Goal: Transaction & Acquisition: Purchase product/service

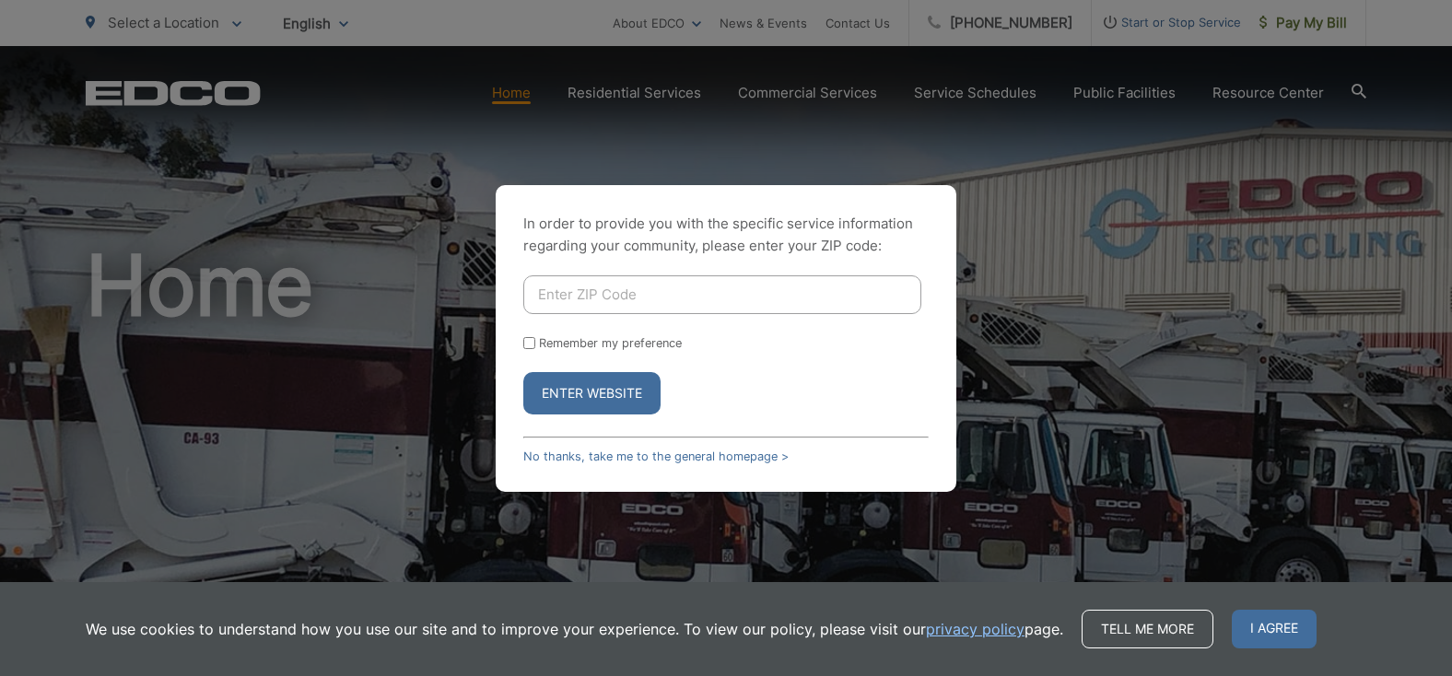
click at [595, 288] on input "Enter ZIP Code" at bounding box center [722, 295] width 398 height 39
type input "90638-1640"
click at [534, 346] on input "Remember my preference" at bounding box center [529, 343] width 12 height 12
checkbox input "true"
click at [593, 390] on button "Enter Website" at bounding box center [591, 393] width 137 height 42
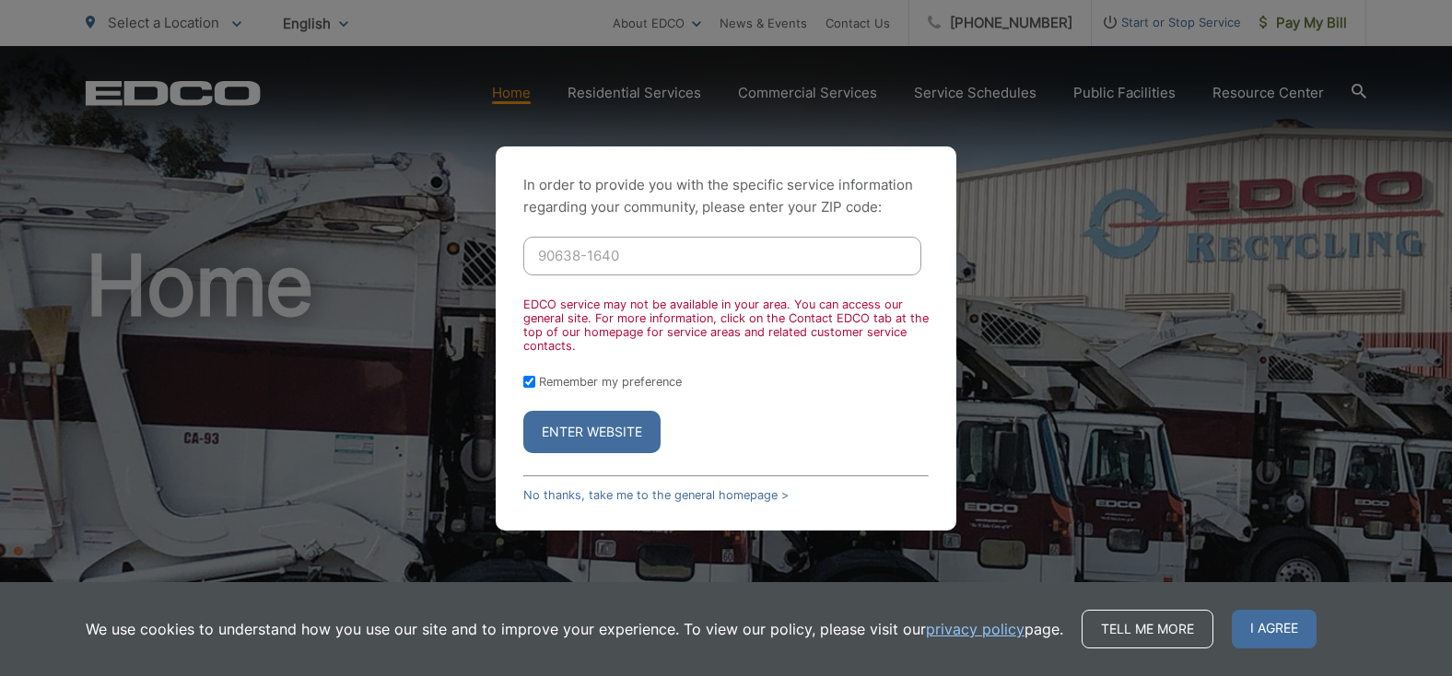
click at [587, 426] on button "Enter Website" at bounding box center [591, 432] width 137 height 42
click at [1297, 617] on span "I agree" at bounding box center [1274, 629] width 85 height 39
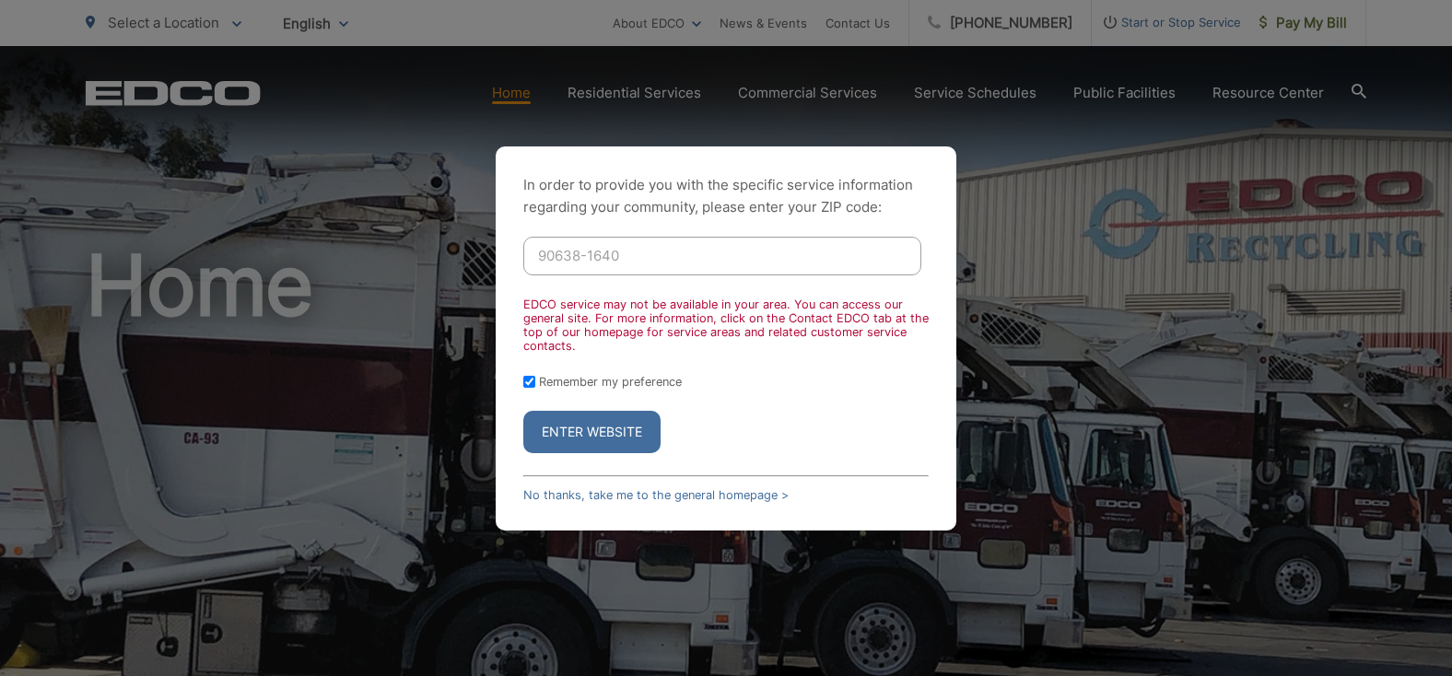
click at [594, 441] on button "Enter Website" at bounding box center [591, 432] width 137 height 42
click at [600, 423] on button "Enter Website" at bounding box center [591, 432] width 137 height 42
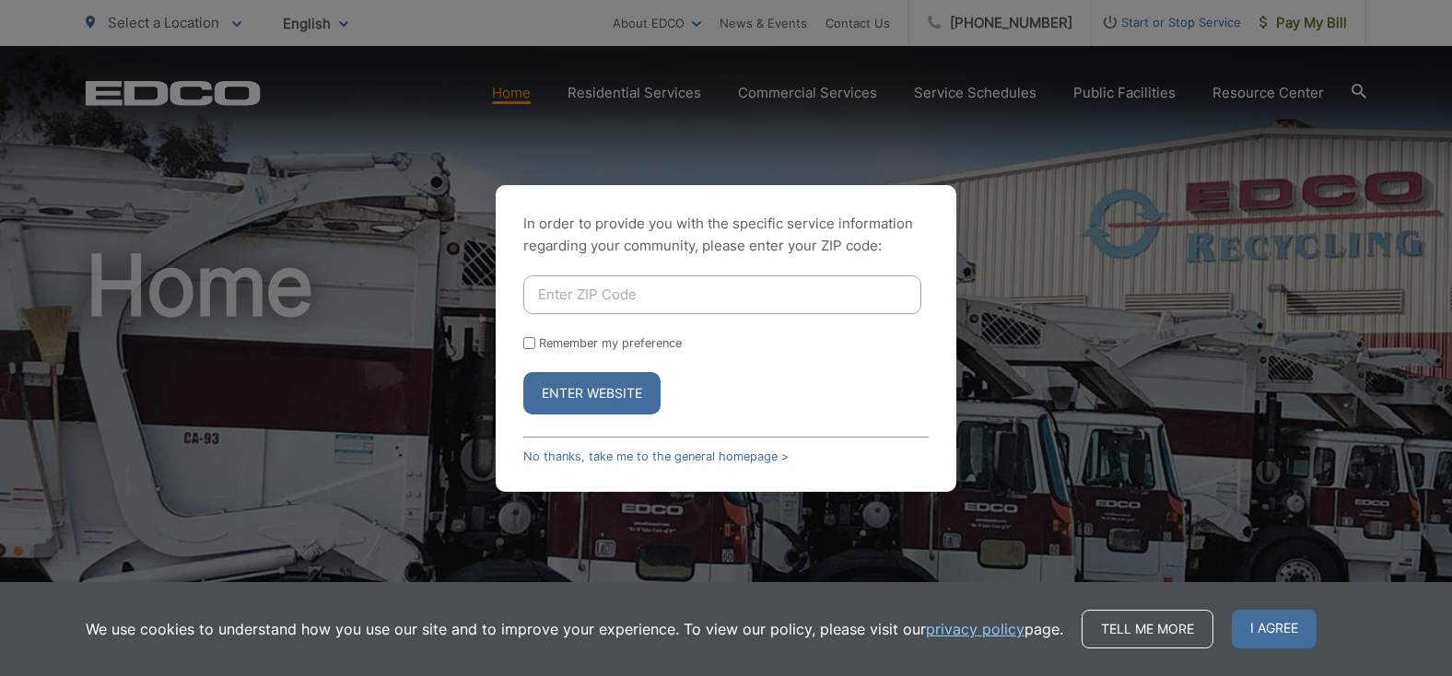
drag, startPoint x: 1263, startPoint y: 628, endPoint x: 1120, endPoint y: 406, distance: 264.5
click at [1120, 406] on div "In order to provide you with the specific service information regarding your co…" at bounding box center [726, 338] width 1452 height 676
click at [650, 290] on input "Enter ZIP Code" at bounding box center [722, 295] width 398 height 39
type input "90638-1640"
drag, startPoint x: 1282, startPoint y: 621, endPoint x: 1131, endPoint y: 428, distance: 244.8
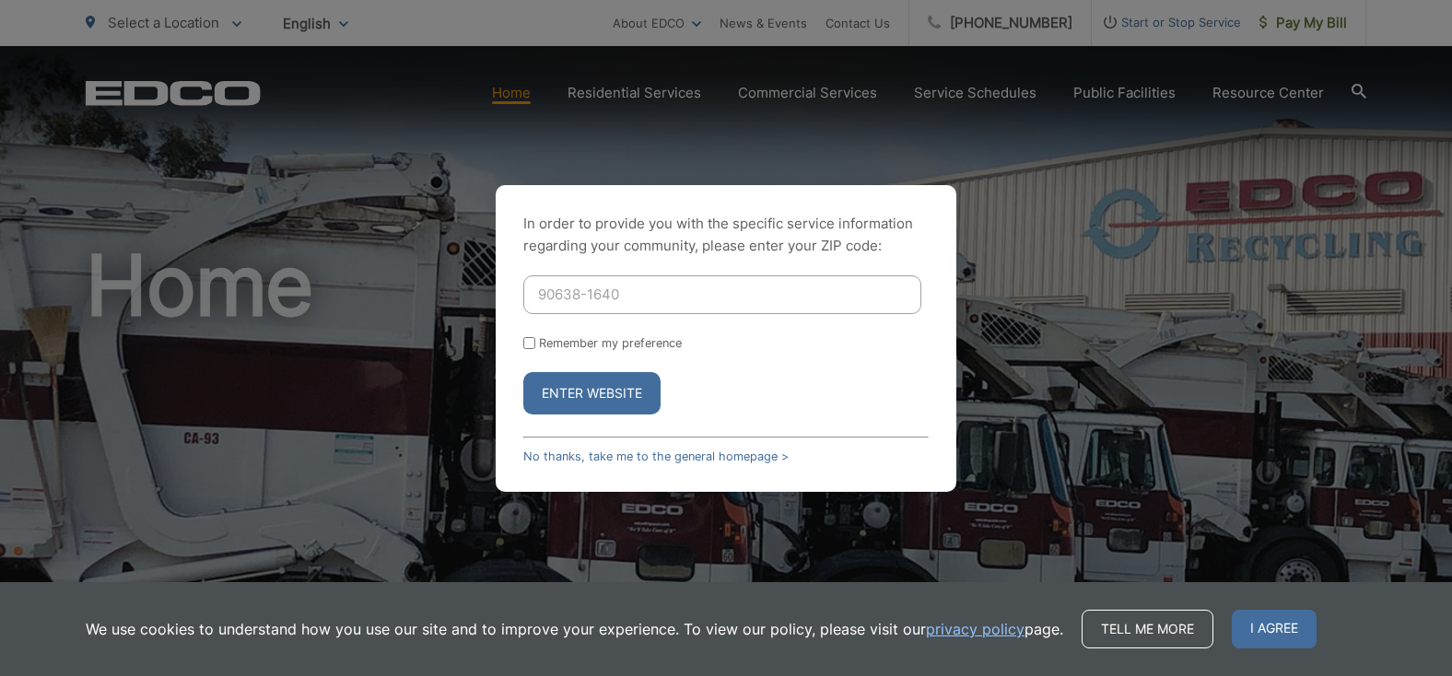
click at [1131, 428] on div "In order to provide you with the specific service information regarding your co…" at bounding box center [726, 338] width 1452 height 676
click at [620, 399] on button "Enter Website" at bounding box center [591, 393] width 137 height 42
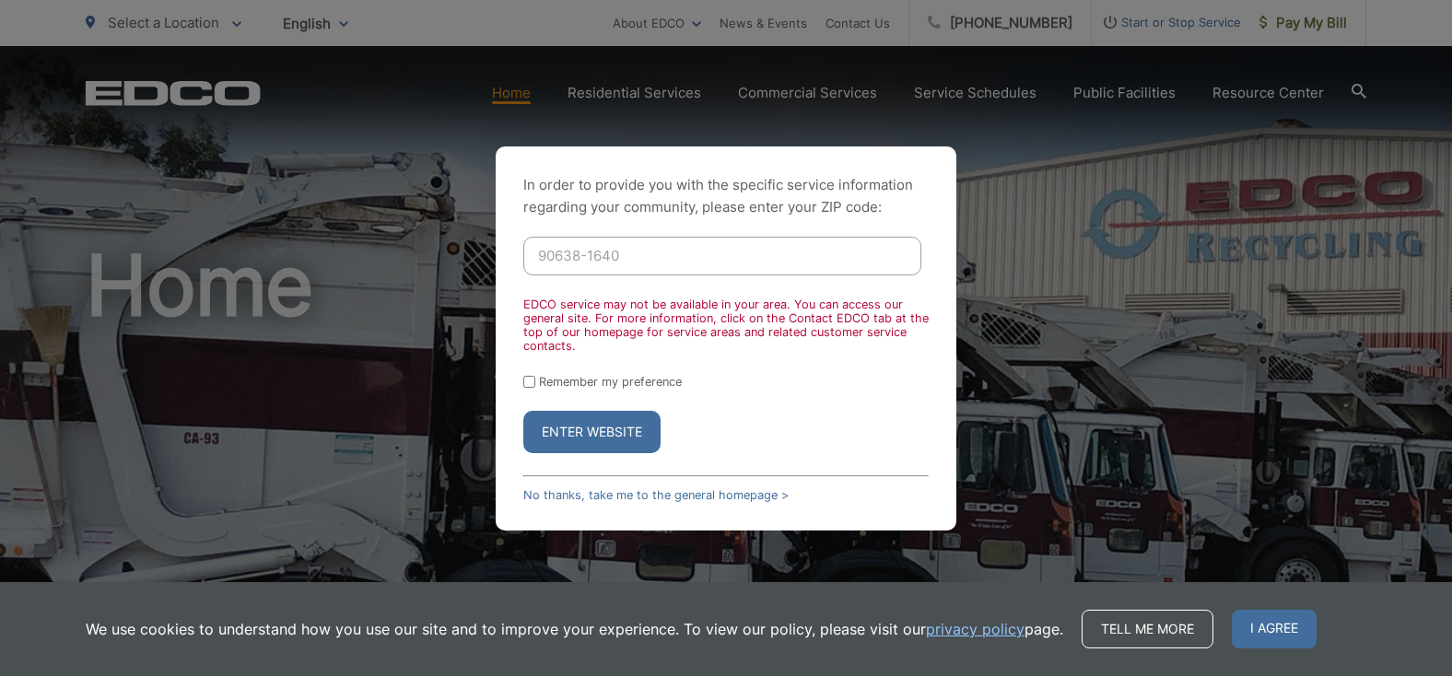
click at [616, 94] on div "In order to provide you with the specific service information regarding your co…" at bounding box center [726, 338] width 1452 height 676
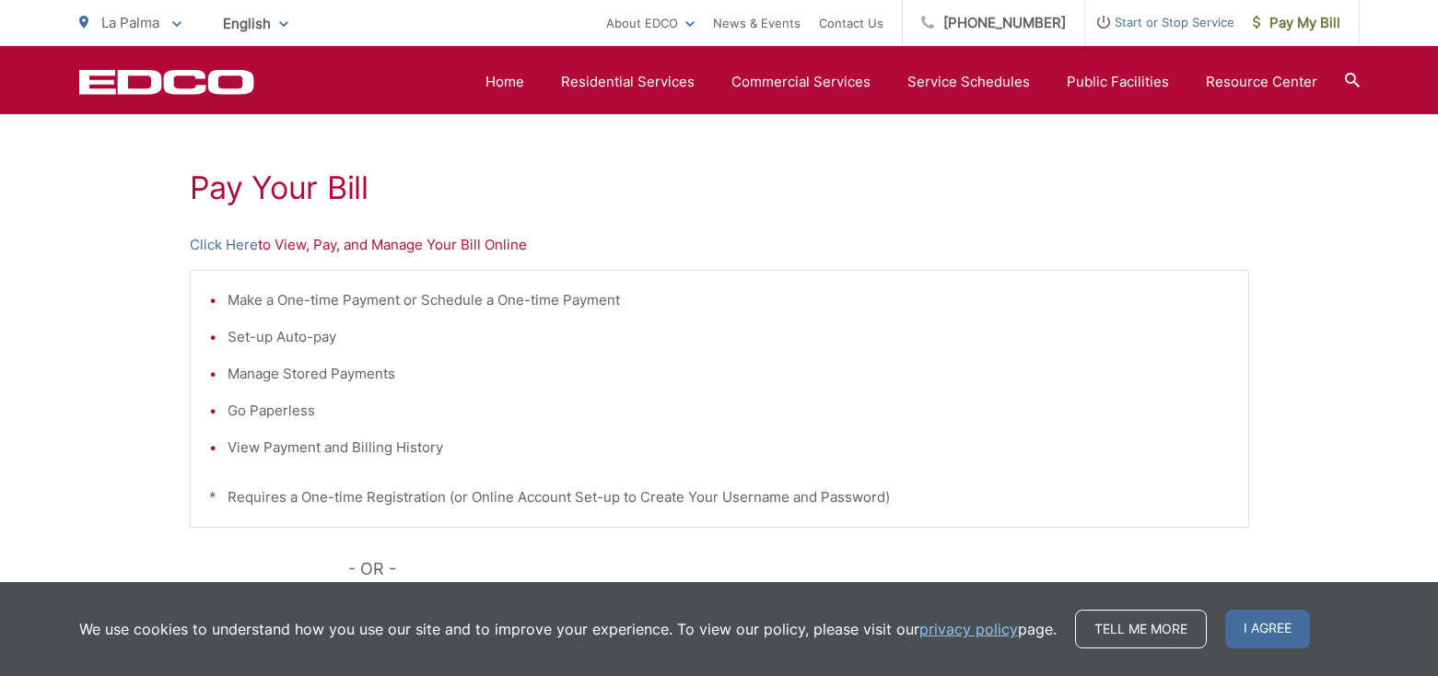
scroll to position [305, 0]
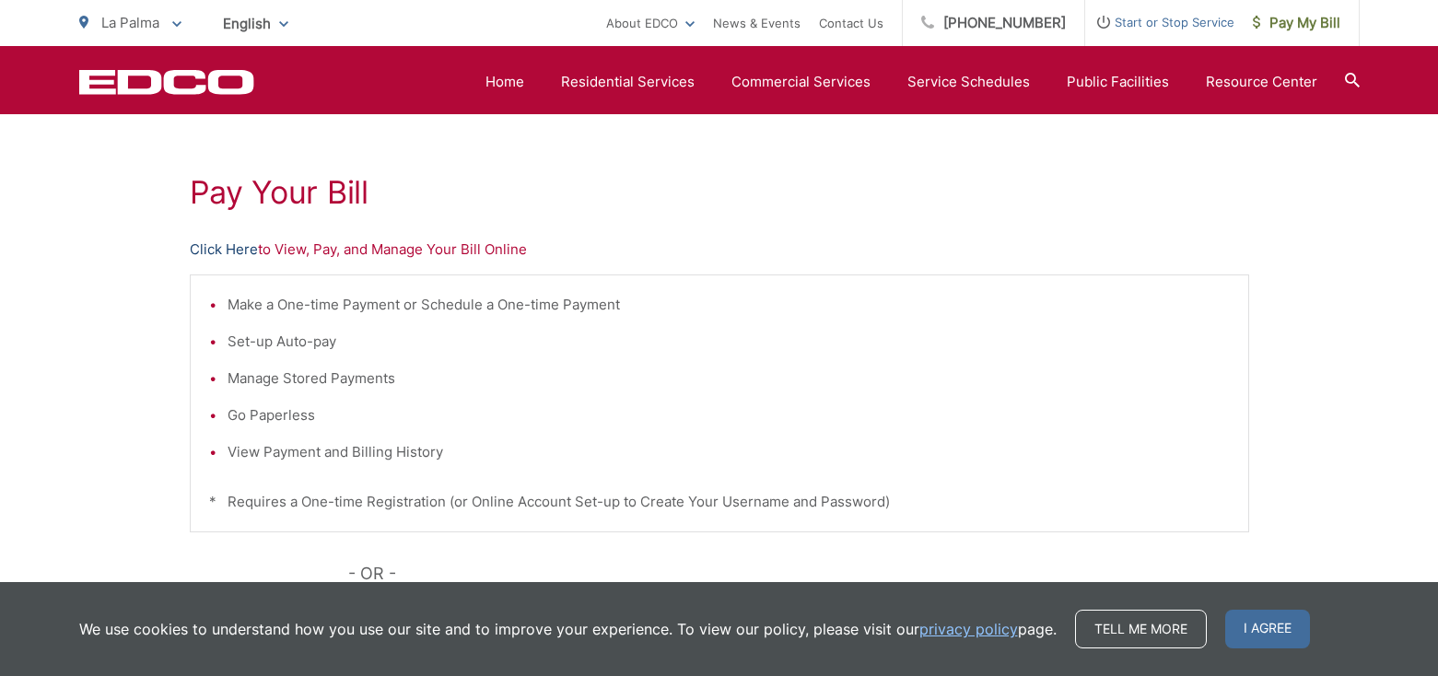
click at [241, 253] on link "Click Here" at bounding box center [224, 250] width 68 height 22
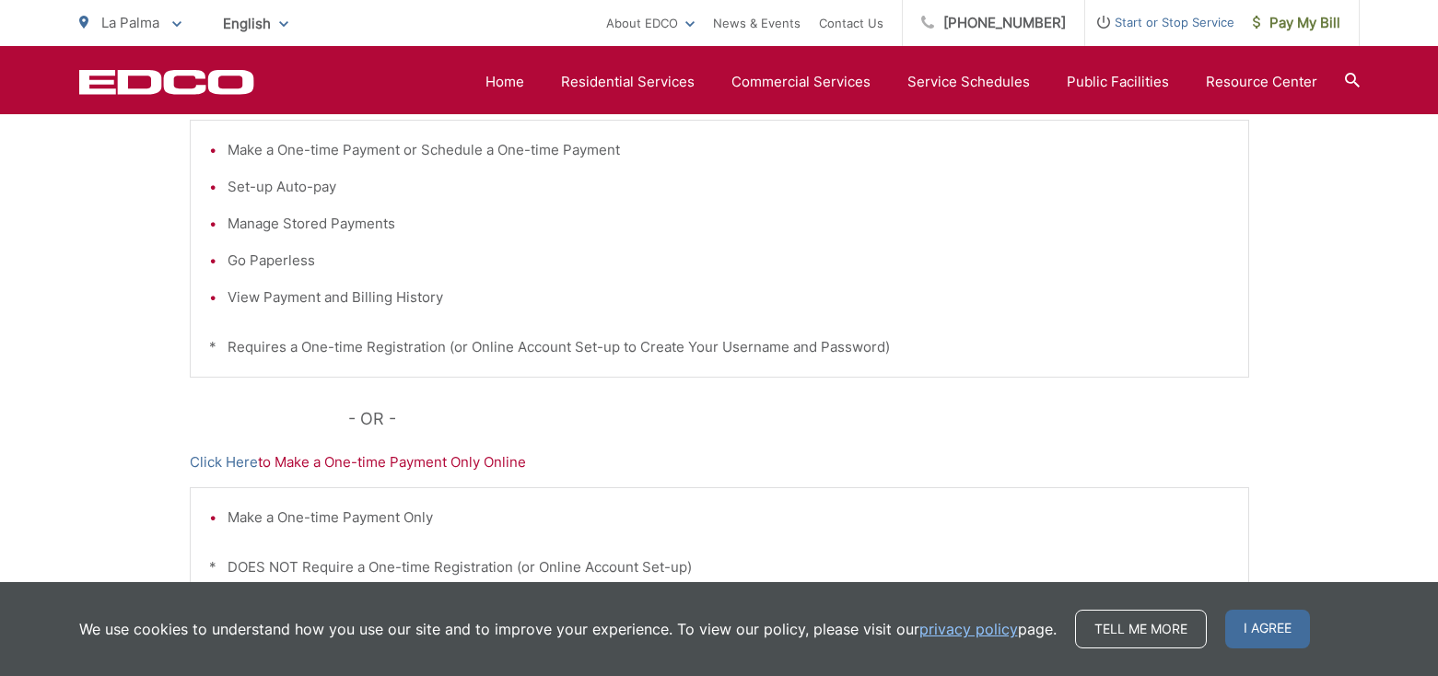
scroll to position [296, 0]
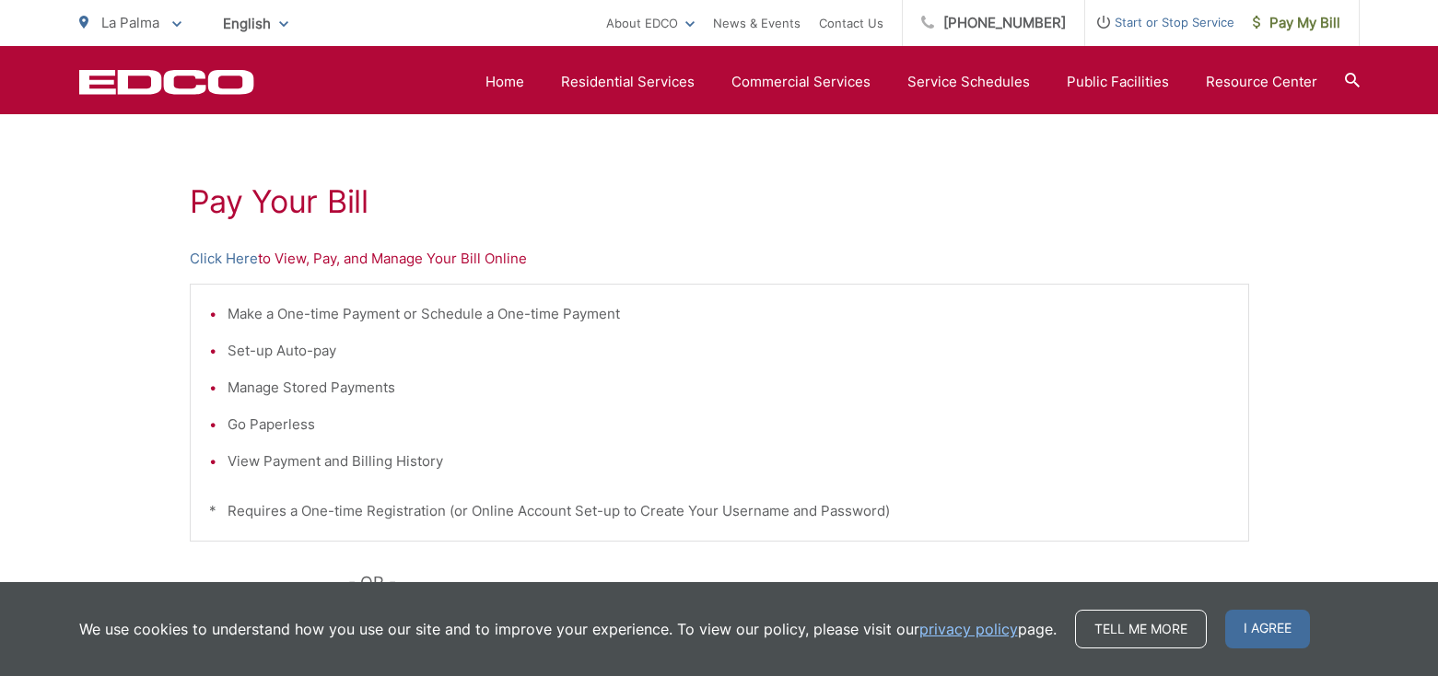
click at [471, 34] on ul "La Palma To change your zip code, enter it below and press change. Change Take …" at bounding box center [342, 23] width 527 height 46
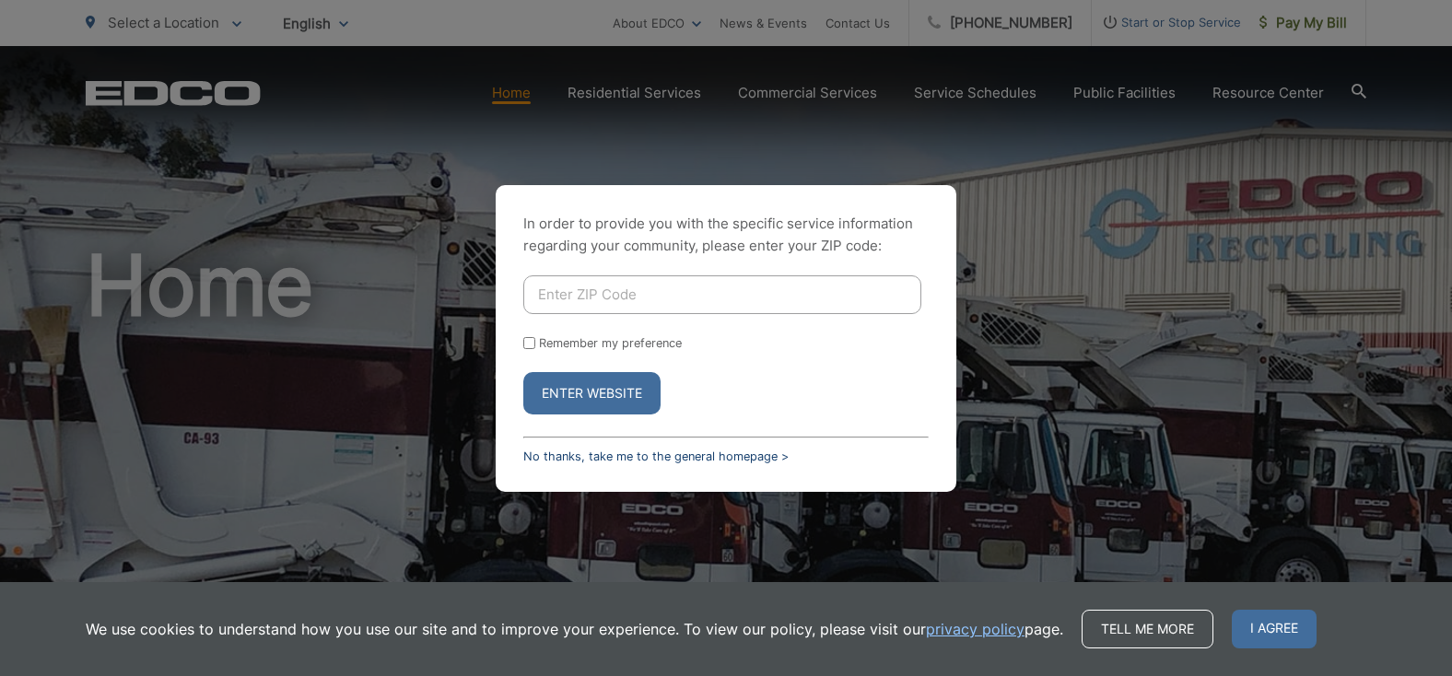
click at [621, 458] on link "No thanks, take me to the general homepage >" at bounding box center [655, 457] width 265 height 14
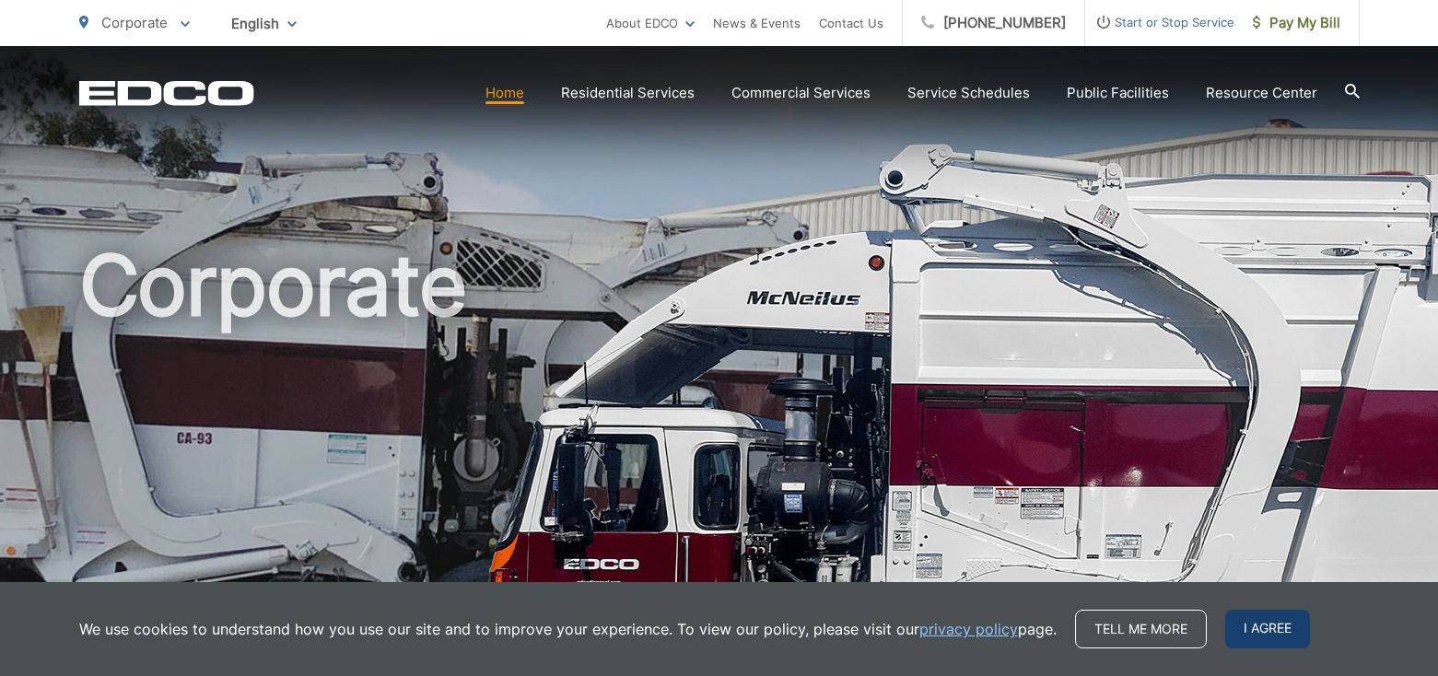
click at [1287, 617] on span "I agree" at bounding box center [1268, 629] width 85 height 39
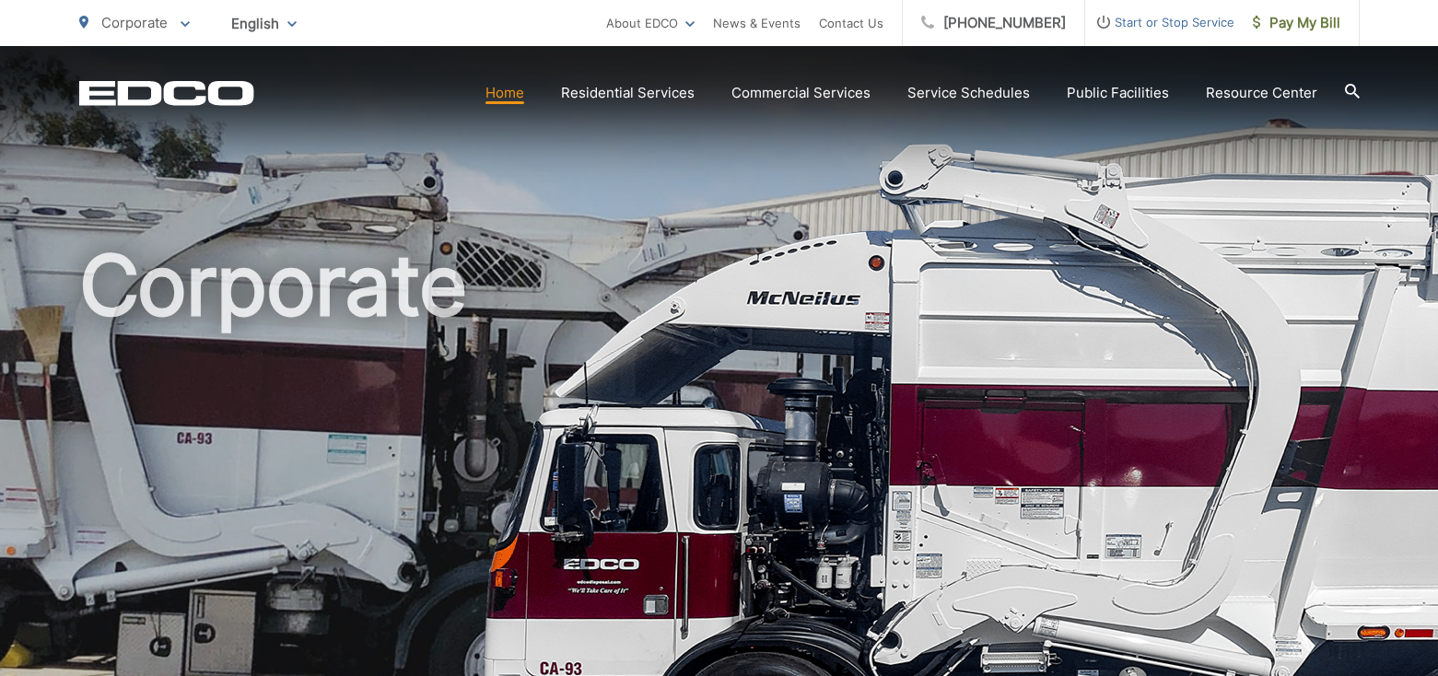
click at [1131, 445] on h1 "Corporate" at bounding box center [719, 531] width 1281 height 583
click at [1282, 27] on span "Pay My Bill" at bounding box center [1297, 23] width 88 height 22
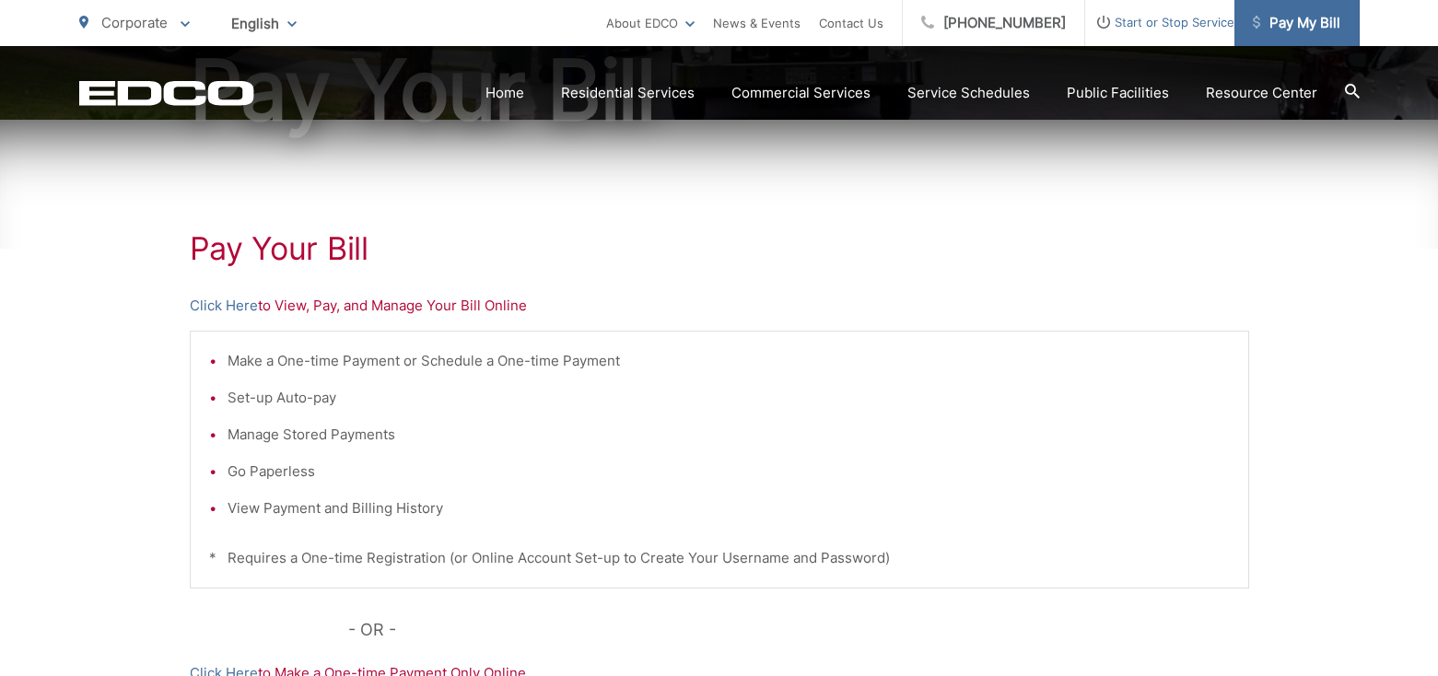
scroll to position [247, 0]
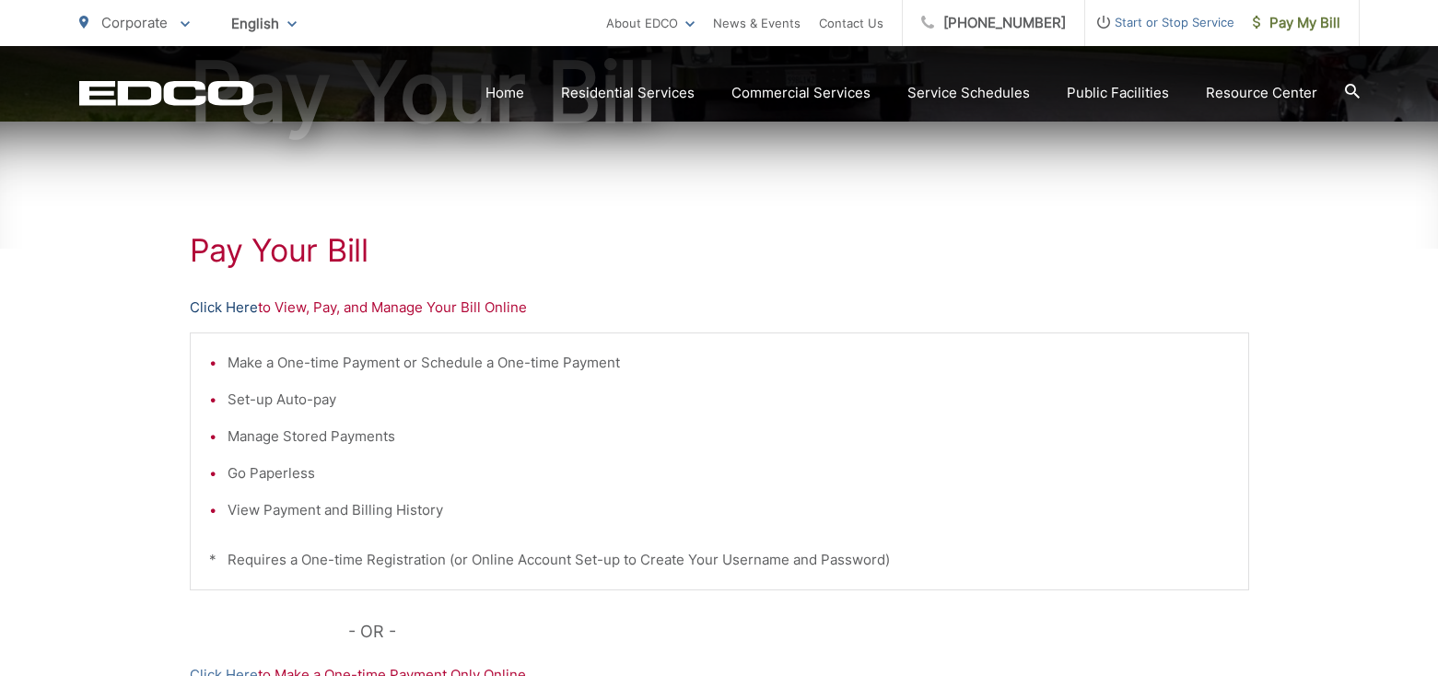
click at [225, 307] on link "Click Here" at bounding box center [224, 308] width 68 height 22
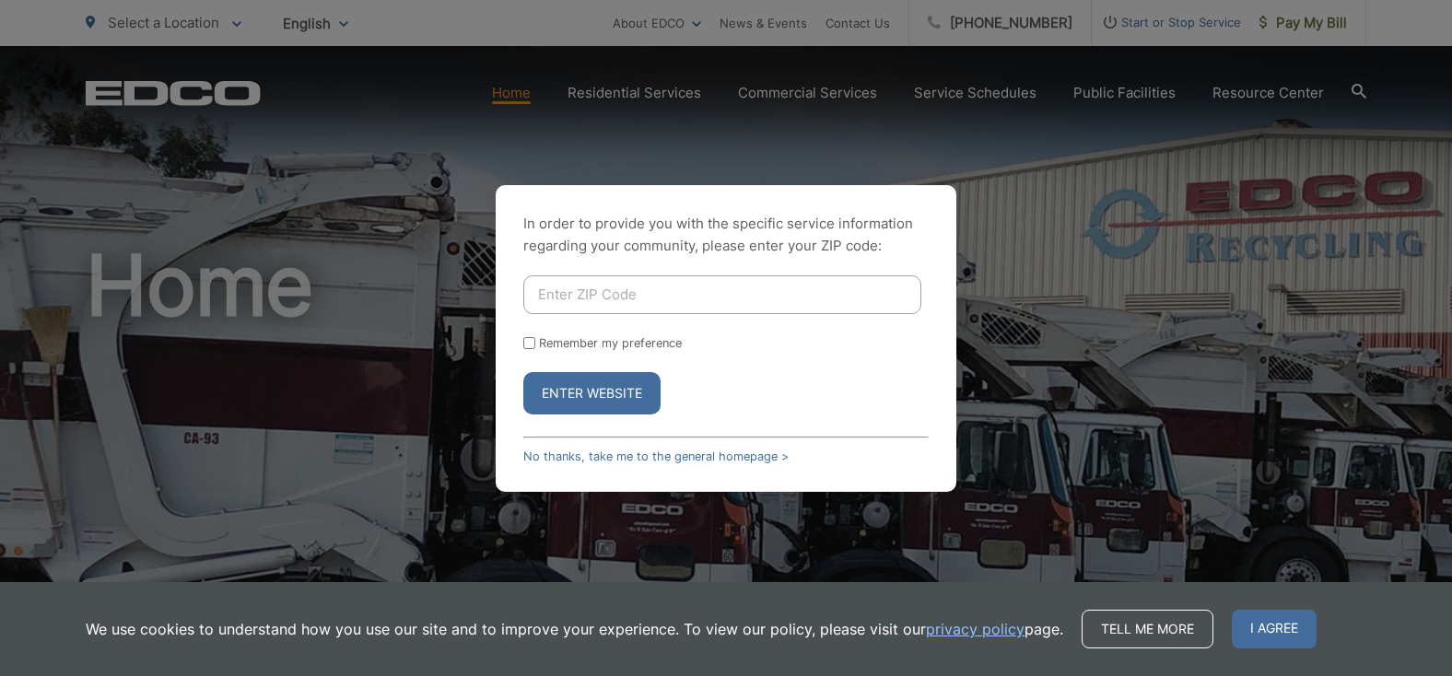
click at [581, 297] on input "Enter ZIP Code" at bounding box center [722, 295] width 398 height 39
type input "90638"
click at [534, 344] on input "Remember my preference" at bounding box center [529, 343] width 12 height 12
checkbox input "true"
click at [576, 389] on button "Enter Website" at bounding box center [591, 393] width 137 height 42
